Goal: Information Seeking & Learning: Learn about a topic

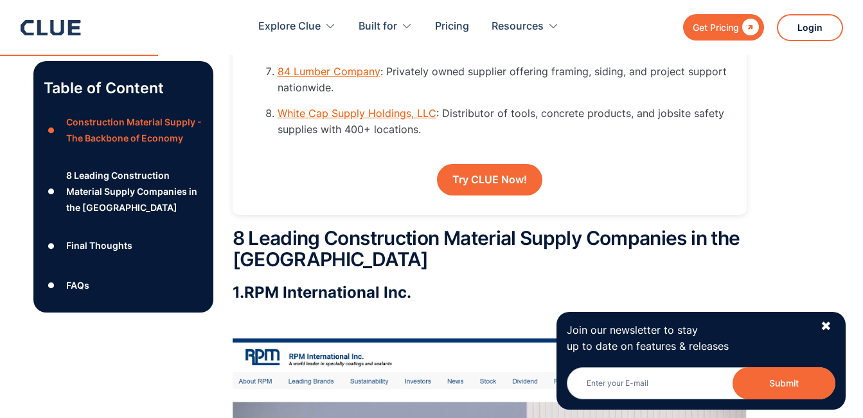
scroll to position [2107, 0]
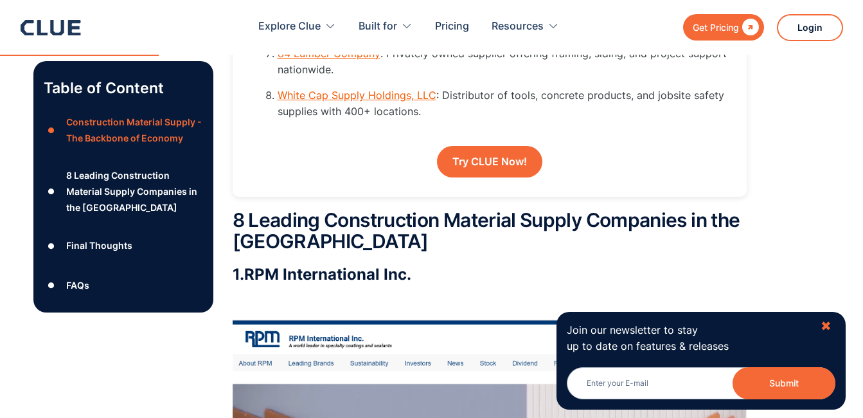
click at [828, 323] on div "✖" at bounding box center [825, 326] width 11 height 16
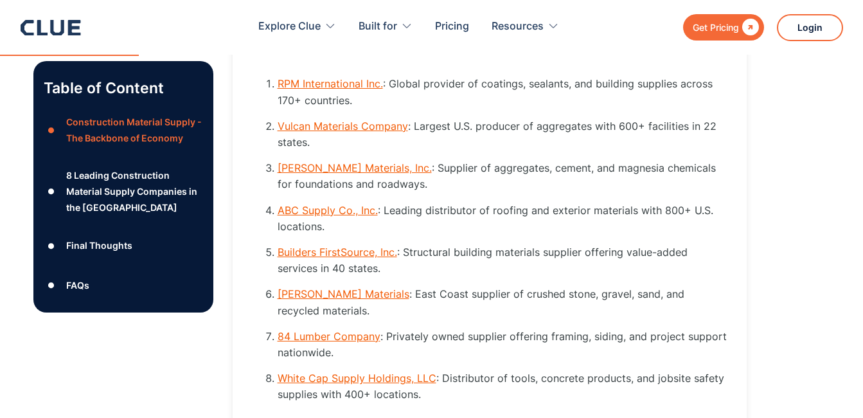
scroll to position [1850, 0]
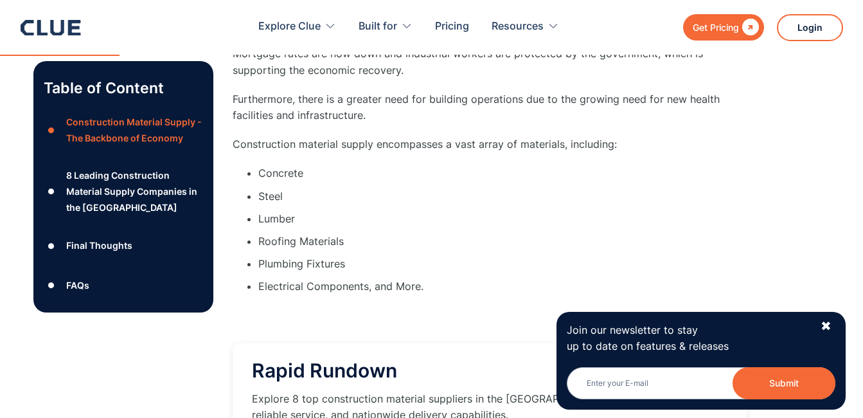
scroll to position [1495, 0]
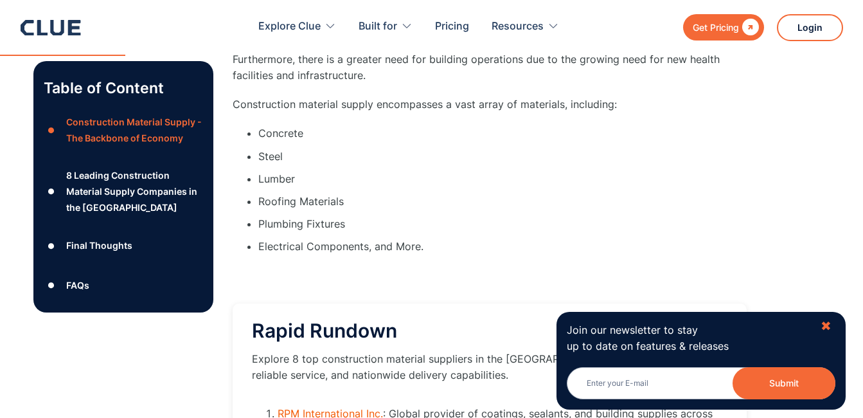
click at [823, 320] on div "✖" at bounding box center [825, 326] width 11 height 16
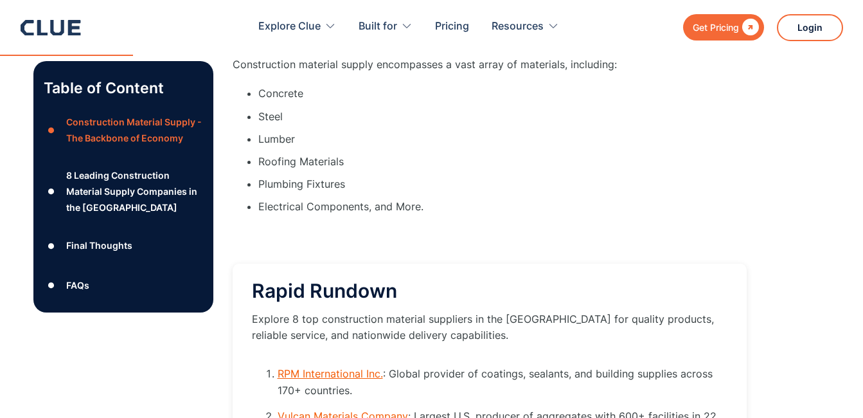
scroll to position [1676, 0]
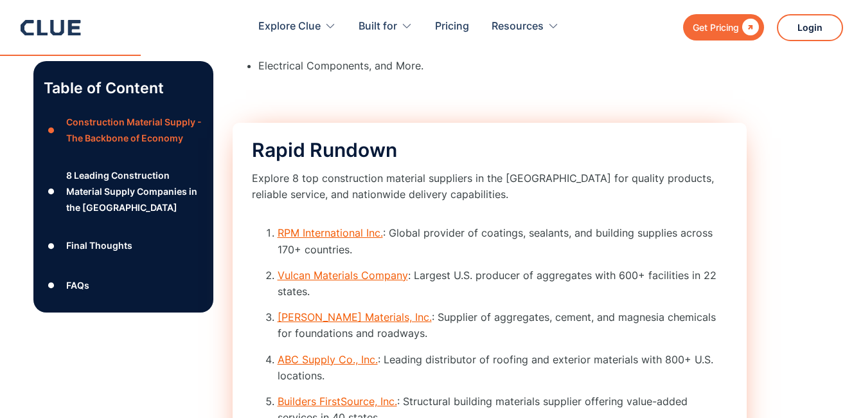
click at [318, 199] on p "Explore 8 top construction material suppliers in the U.S. for quality products,…" at bounding box center [489, 186] width 475 height 32
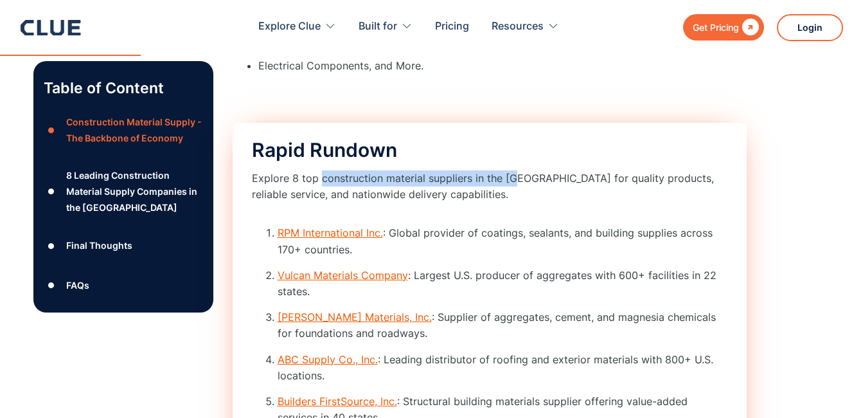
drag, startPoint x: 318, startPoint y: 199, endPoint x: 508, endPoint y: 198, distance: 190.2
click at [508, 198] on p "Explore 8 top construction material suppliers in the U.S. for quality products,…" at bounding box center [489, 186] width 475 height 32
drag, startPoint x: 508, startPoint y: 198, endPoint x: 545, endPoint y: 211, distance: 38.8
click at [545, 202] on p "Explore 8 top construction material suppliers in the U.S. for quality products,…" at bounding box center [489, 186] width 475 height 32
drag, startPoint x: 519, startPoint y: 199, endPoint x: 321, endPoint y: 197, distance: 197.9
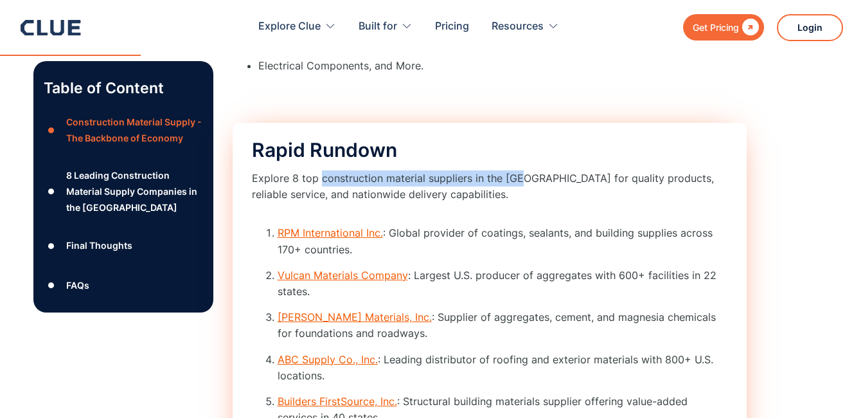
click at [321, 197] on p "Explore 8 top construction material suppliers in the U.S. for quality products,…" at bounding box center [489, 186] width 475 height 32
copy p "construction material suppliers in the U.S"
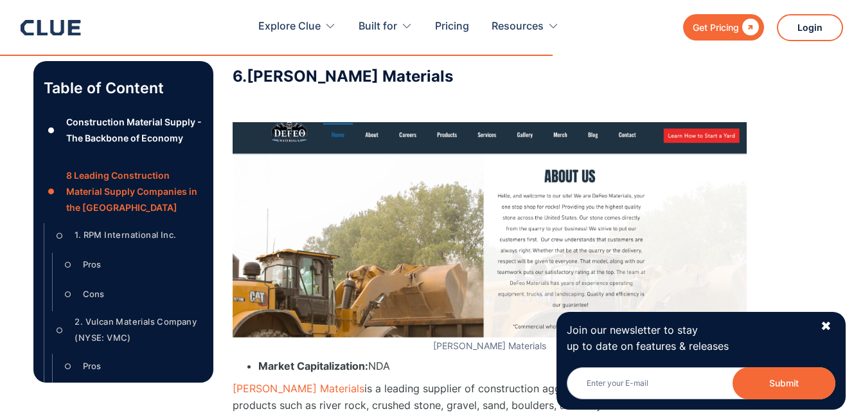
scroll to position [7418, 0]
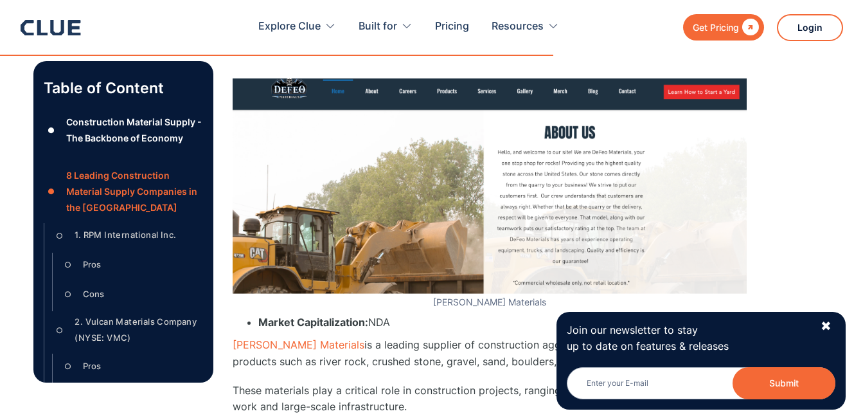
drag, startPoint x: 826, startPoint y: 321, endPoint x: 819, endPoint y: 321, distance: 7.1
click at [826, 323] on div "✖" at bounding box center [825, 326] width 11 height 16
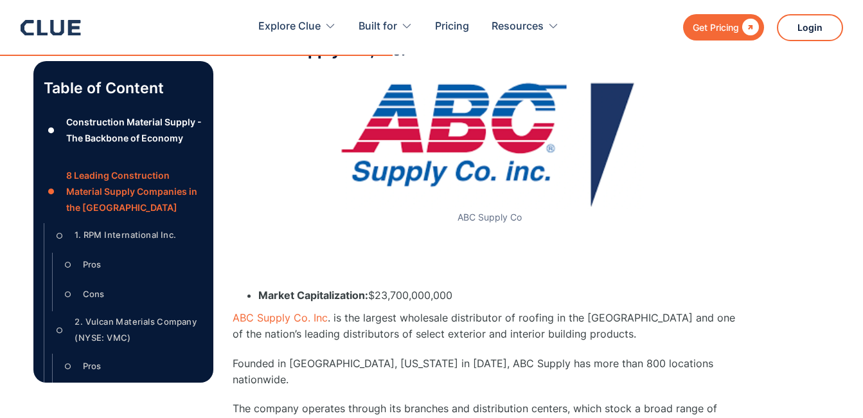
scroll to position [5220, 0]
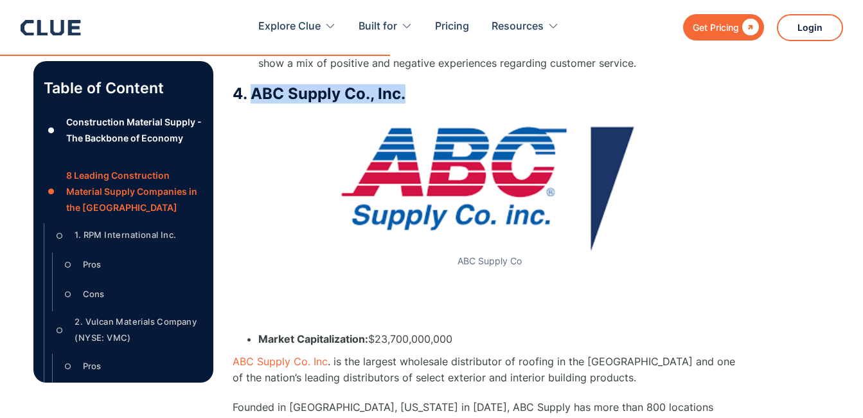
drag, startPoint x: 405, startPoint y: 80, endPoint x: 256, endPoint y: 84, distance: 149.1
click at [252, 84] on h3 "4. ABC Supply Co., Inc." at bounding box center [490, 93] width 514 height 19
copy h3 "ABC Supply Co., Inc."
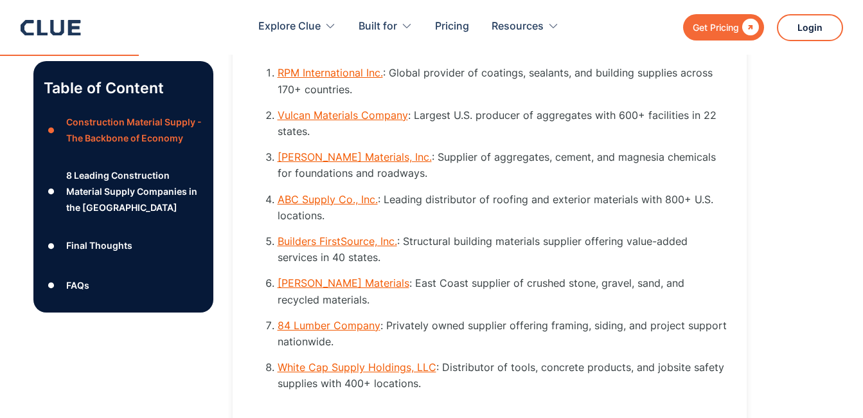
scroll to position [1814, 0]
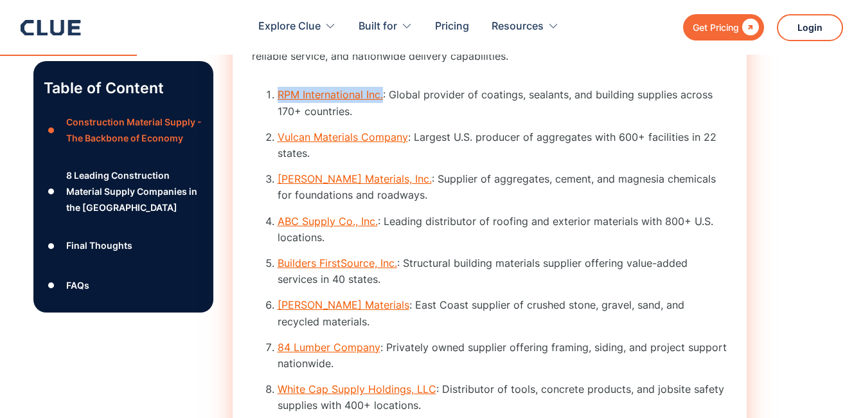
drag, startPoint x: 384, startPoint y: 121, endPoint x: 278, endPoint y: 116, distance: 106.8
click at [278, 116] on li "RPM International Inc. : Global provider of coatings, sealants, and building su…" at bounding box center [503, 103] width 450 height 32
copy link "RPM International Inc."
click at [632, 154] on li "Vulcan Materials Company : Largest U.S. producer of aggregates with 600+ facili…" at bounding box center [503, 145] width 450 height 32
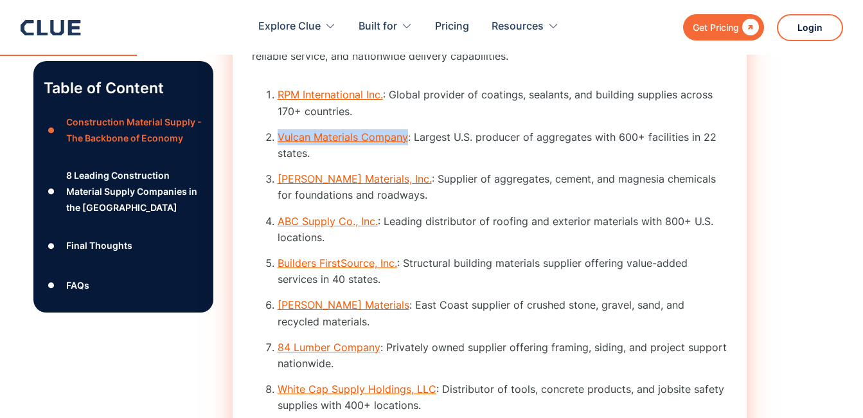
drag, startPoint x: 407, startPoint y: 155, endPoint x: 278, endPoint y: 161, distance: 129.9
click at [278, 161] on li "Vulcan Materials Company : Largest U.S. producer of aggregates with 600+ facili…" at bounding box center [503, 145] width 450 height 32
copy link "Vulcan Materials Company"
click at [736, 300] on div "Rapid Rundown Explore 8 top construction material suppliers in the U.S. for qua…" at bounding box center [490, 238] width 514 height 506
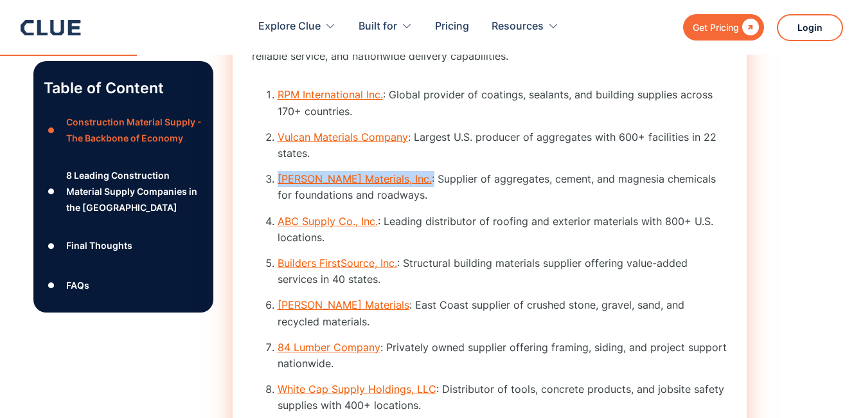
drag, startPoint x: 425, startPoint y: 200, endPoint x: 282, endPoint y: 209, distance: 142.9
click at [279, 203] on li "Martin Marietta Materials, Inc. : Supplier of aggregates, cement, and magnesia …" at bounding box center [503, 187] width 450 height 32
copy li "Martin Marietta Materials, Inc. :"
click at [596, 276] on li "Builders FirstSource, Inc. : Structural building materials supplier offering va…" at bounding box center [503, 271] width 450 height 32
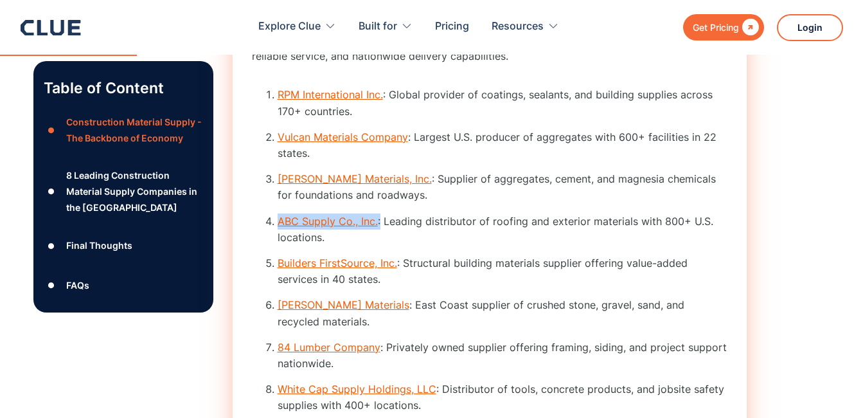
drag, startPoint x: 380, startPoint y: 239, endPoint x: 279, endPoint y: 244, distance: 101.0
click at [279, 244] on li "ABC Supply Co., Inc. : Leading distributor of roofing and exterior materials wi…" at bounding box center [503, 229] width 450 height 32
copy li "ABC Supply Co., Inc. :"
drag, startPoint x: 398, startPoint y: 283, endPoint x: 278, endPoint y: 290, distance: 121.0
click at [278, 287] on li "Builders FirstSource, Inc. : Structural building materials supplier offering va…" at bounding box center [503, 271] width 450 height 32
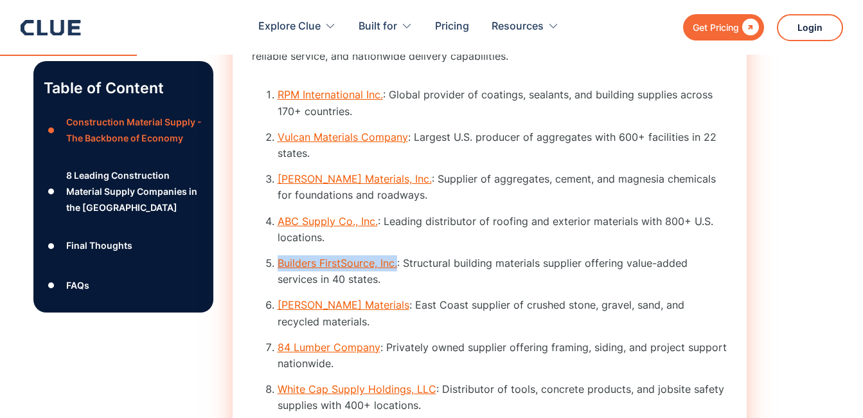
copy link "Builders FirstSource, Inc."
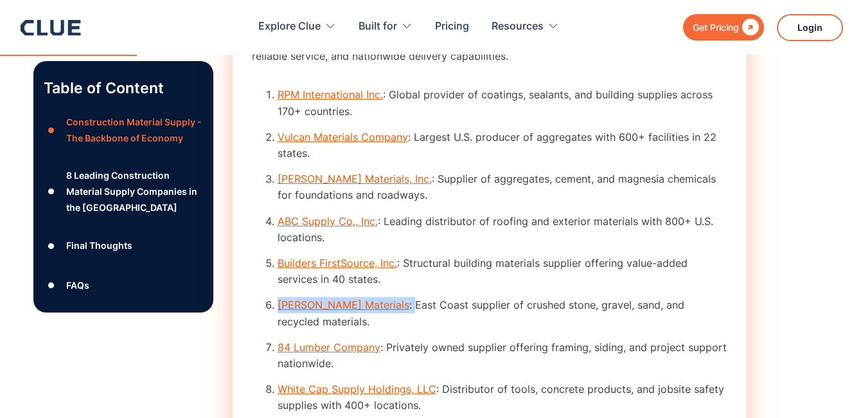
drag, startPoint x: 358, startPoint y: 326, endPoint x: 279, endPoint y: 329, distance: 79.1
click at [279, 329] on li "Defeo Materials : East Coast supplier of crushed stone, gravel, sand, and recyc…" at bounding box center [503, 313] width 450 height 32
copy li "Defeo Materials :"
click at [538, 357] on li "84 Lumber Company : Privately owned supplier offering framing, siding, and proj…" at bounding box center [503, 355] width 450 height 32
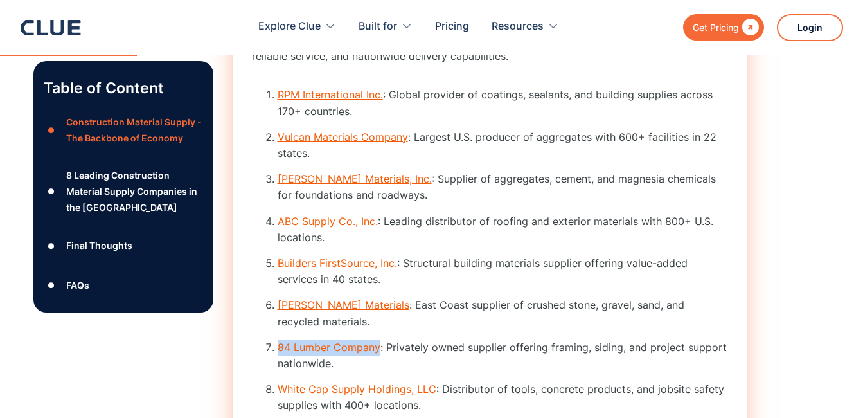
drag, startPoint x: 380, startPoint y: 351, endPoint x: 279, endPoint y: 350, distance: 100.9
click at [278, 350] on li "84 Lumber Company : Privately owned supplier offering framing, siding, and proj…" at bounding box center [503, 355] width 450 height 32
copy link "84 Lumber Company"
click at [544, 371] on li "84 Lumber Company : Privately owned supplier offering framing, siding, and proj…" at bounding box center [503, 355] width 450 height 32
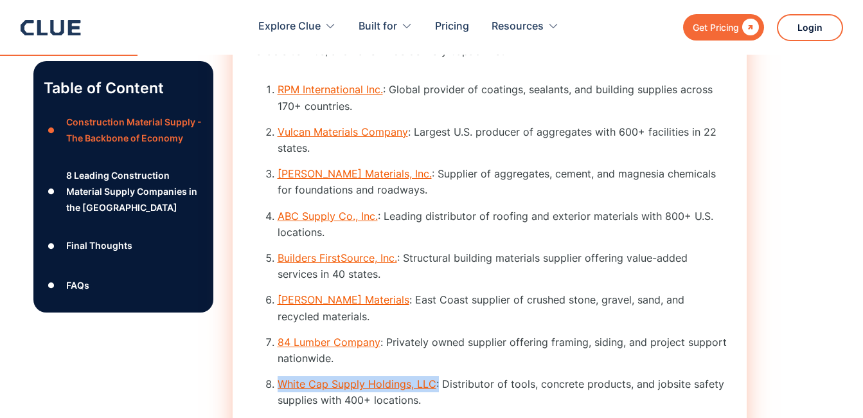
drag, startPoint x: 436, startPoint y: 399, endPoint x: 272, endPoint y: 391, distance: 164.7
click at [278, 391] on li "White Cap Supply Holdings, LLC : Distributor of tools, concrete products, and j…" at bounding box center [503, 392] width 450 height 32
copy li "White Cap Supply Holdings, LLC :"
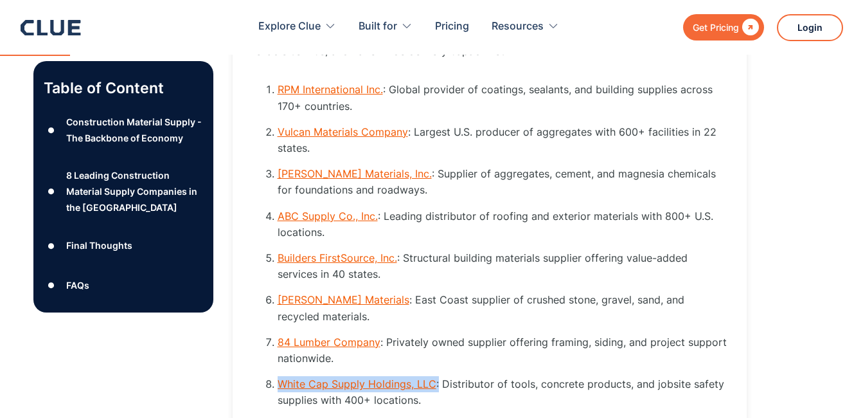
scroll to position [0, 0]
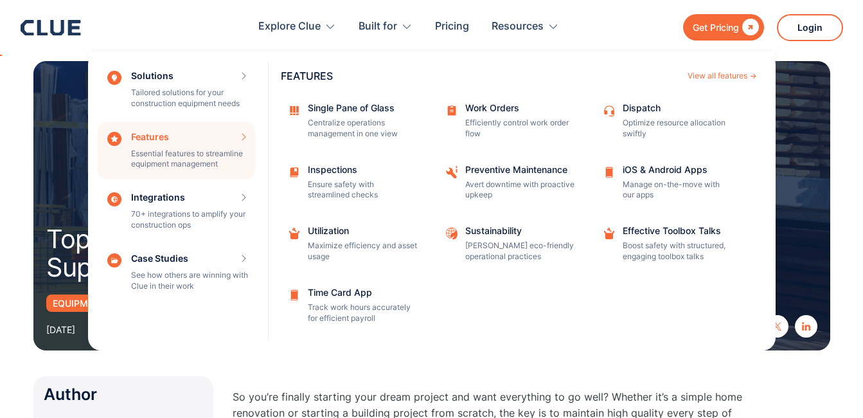
click at [0, 86] on html "Get Pricing  Explore Clue Solutions Tailored solutions for your construction e…" at bounding box center [431, 209] width 863 height 418
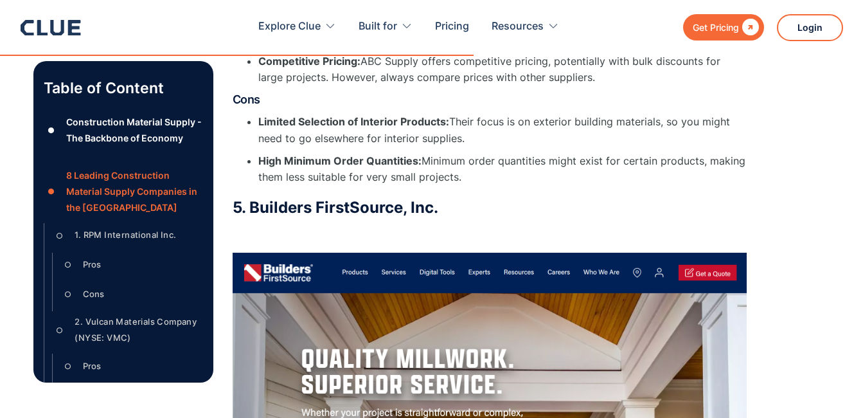
scroll to position [7161, 0]
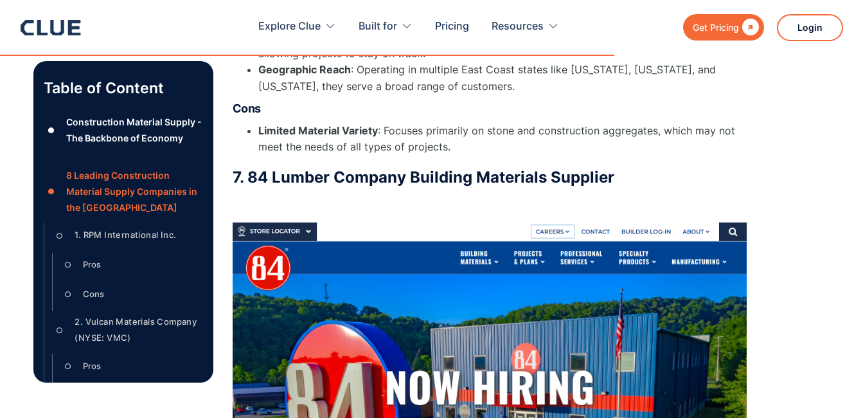
scroll to position [8283, 0]
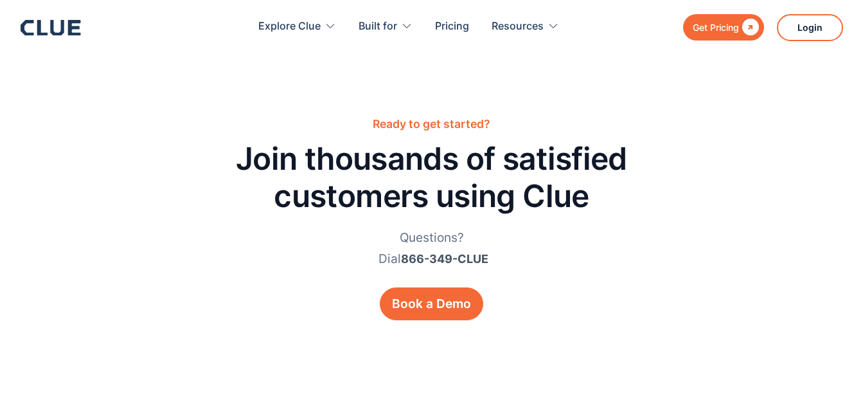
scroll to position [3931, 0]
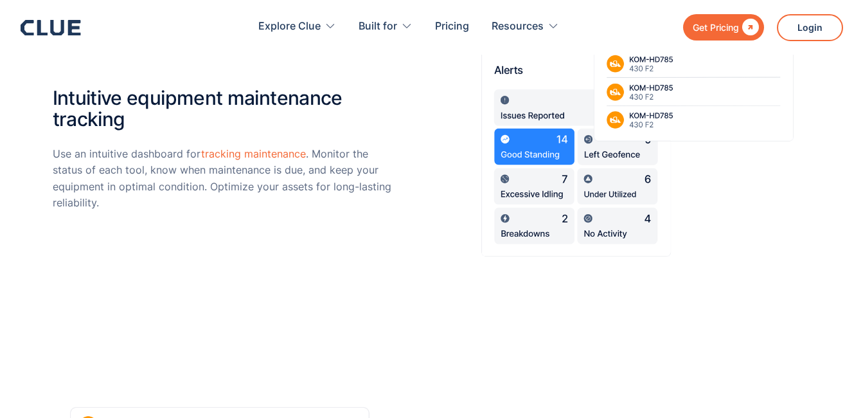
scroll to position [2561, 0]
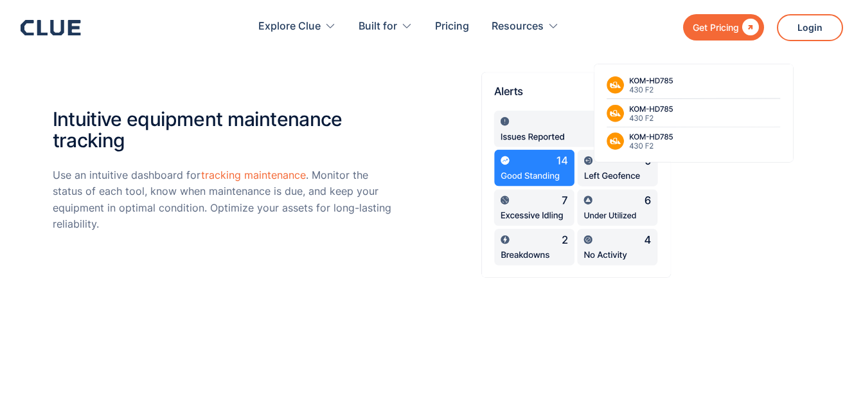
drag, startPoint x: 862, startPoint y: 177, endPoint x: 869, endPoint y: 179, distance: 7.5
click at [862, 129] on div "Intuitive equipment maintenance tracking Use an intuitive dashboard for trackin…" at bounding box center [431, 192] width 863 height 364
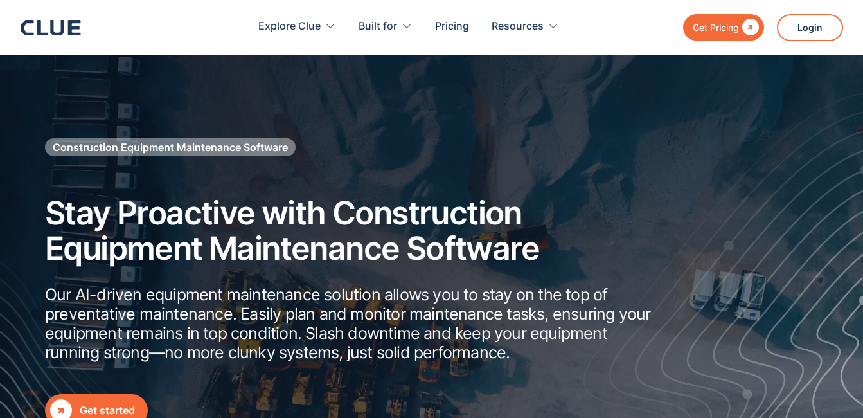
scroll to position [1964, 0]
